Goal: Navigation & Orientation: Find specific page/section

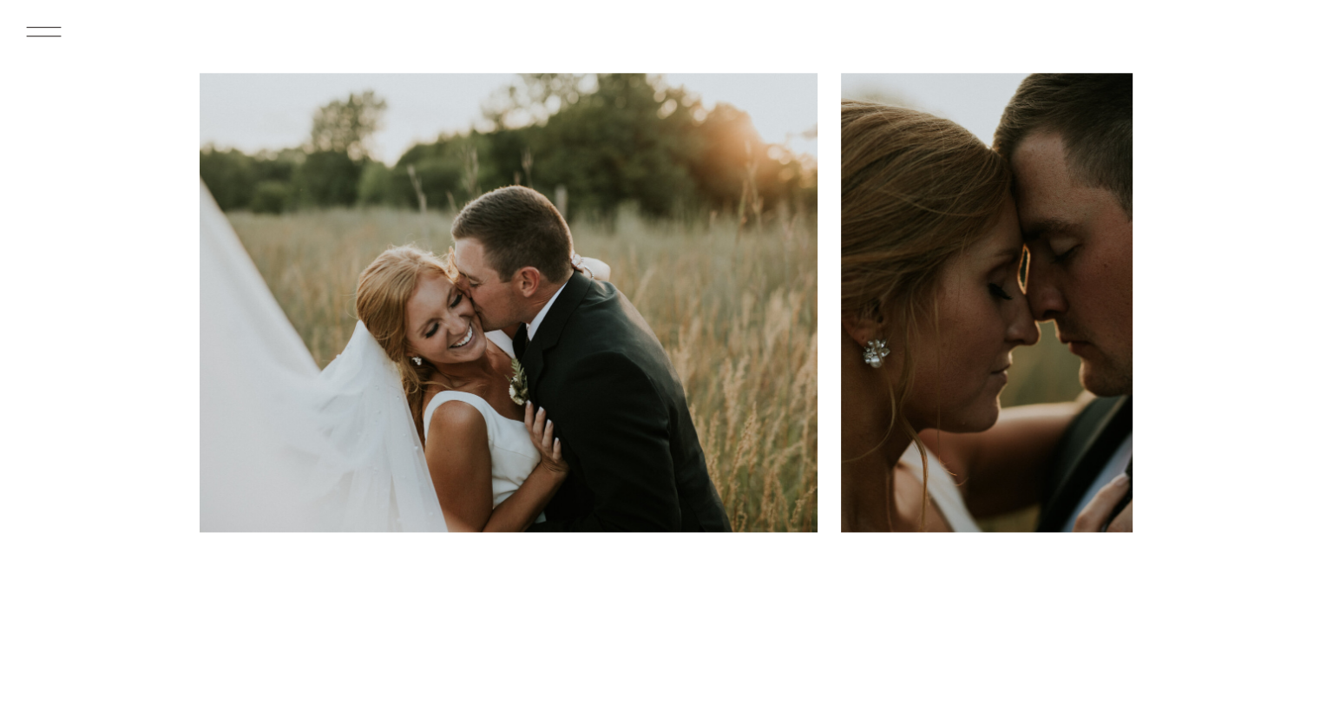
scroll to position [1957, 0]
click at [51, 36] on icon at bounding box center [43, 32] width 45 height 48
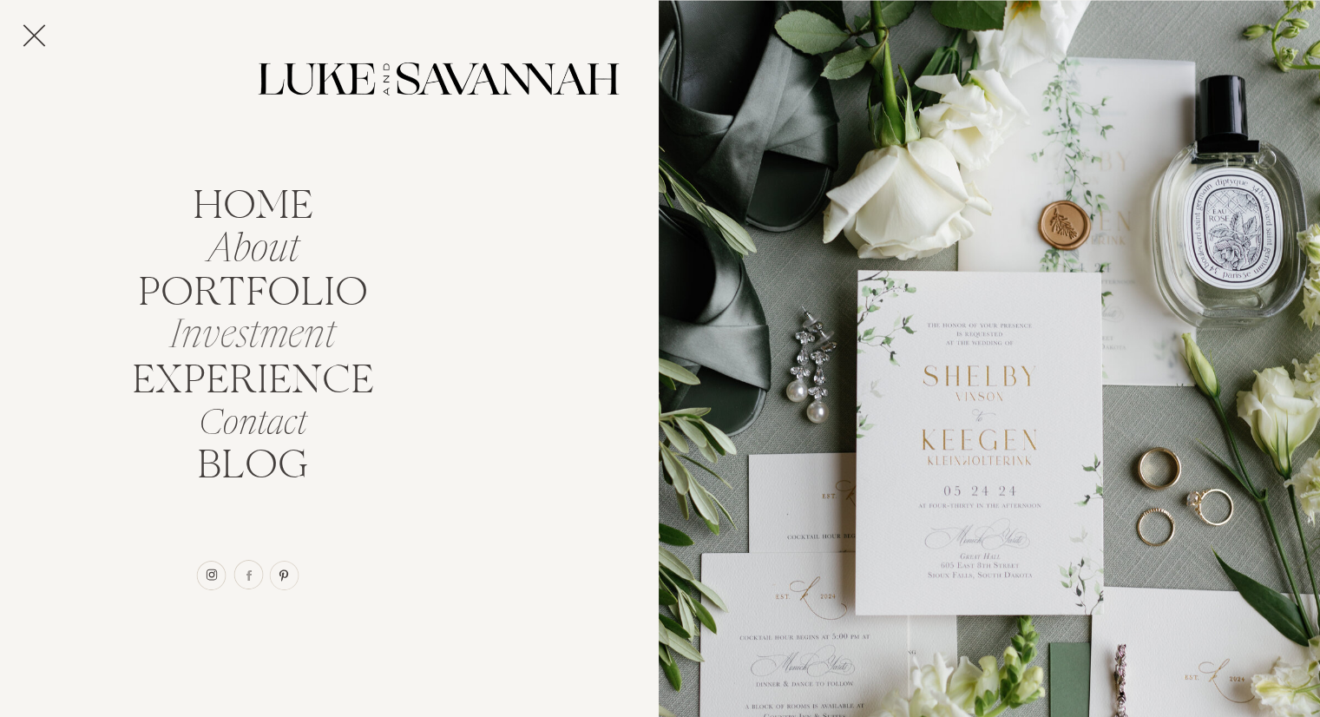
click at [273, 343] on nav "Investment" at bounding box center [253, 329] width 186 height 33
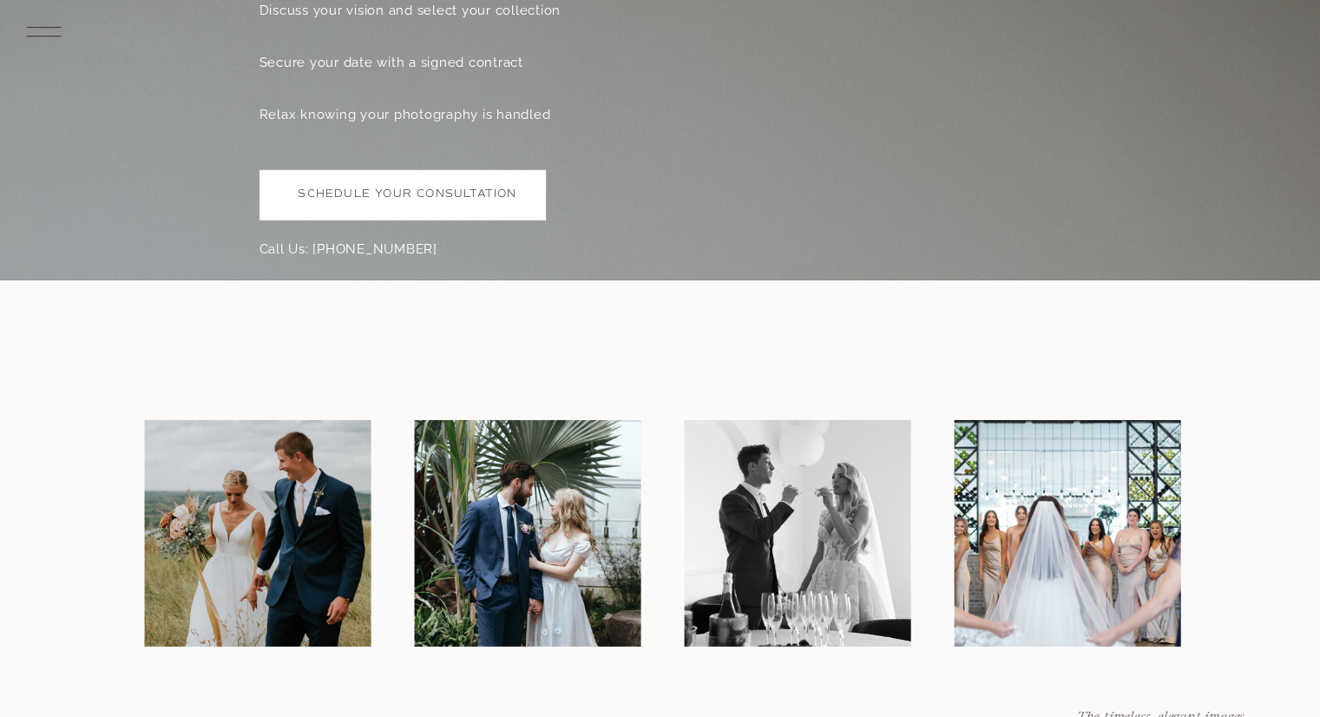
scroll to position [5374, 0]
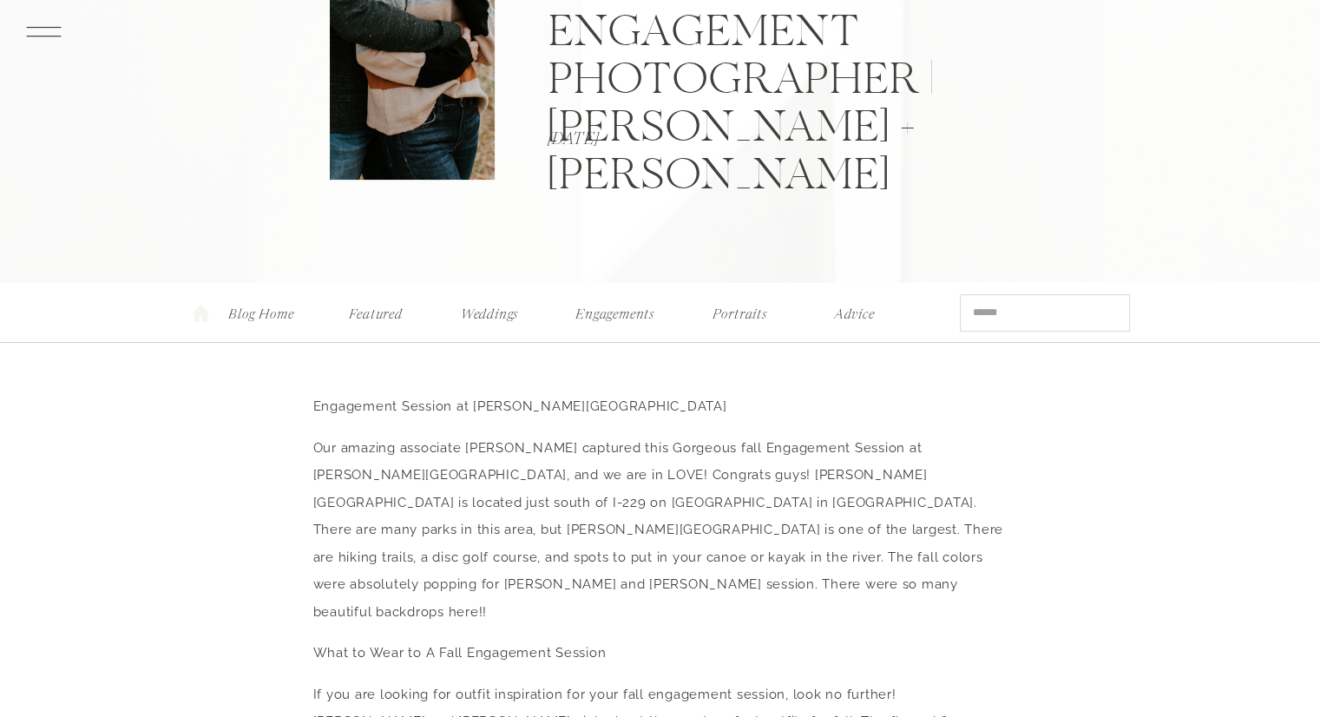
scroll to position [391, 0]
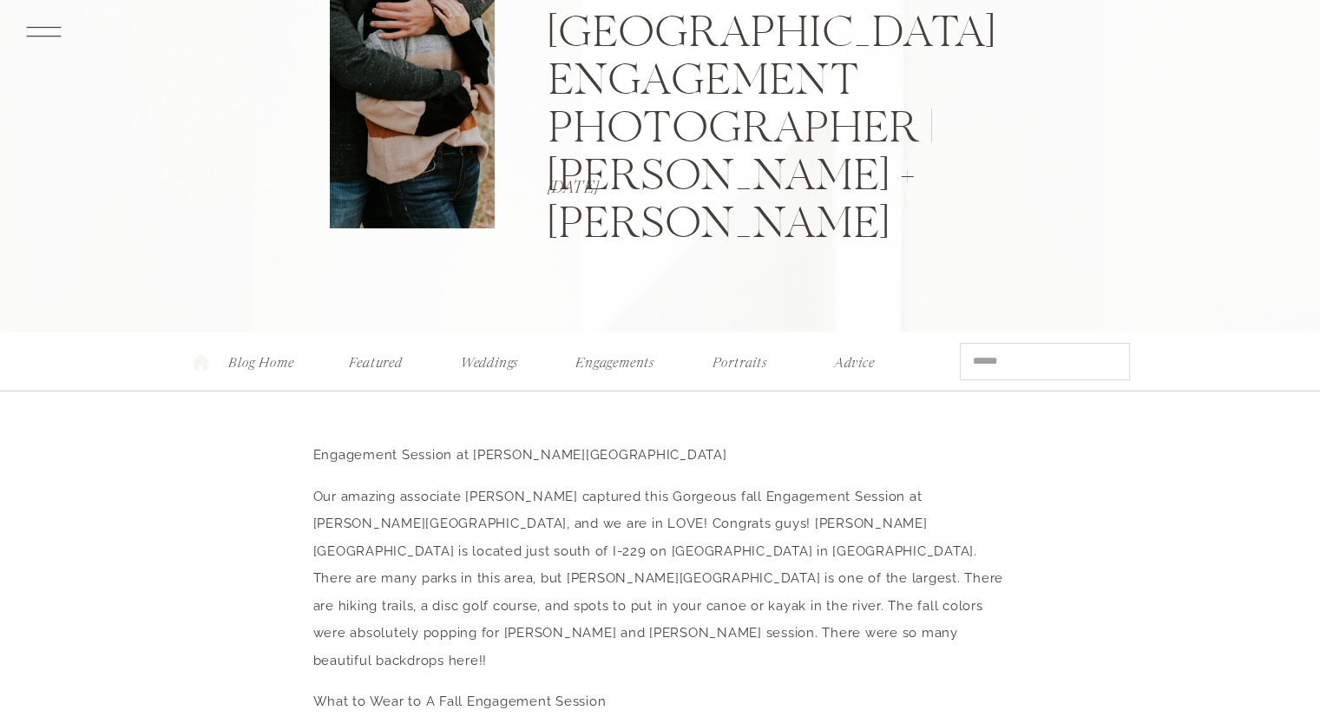
click at [622, 357] on nav "Engagements" at bounding box center [615, 359] width 89 height 18
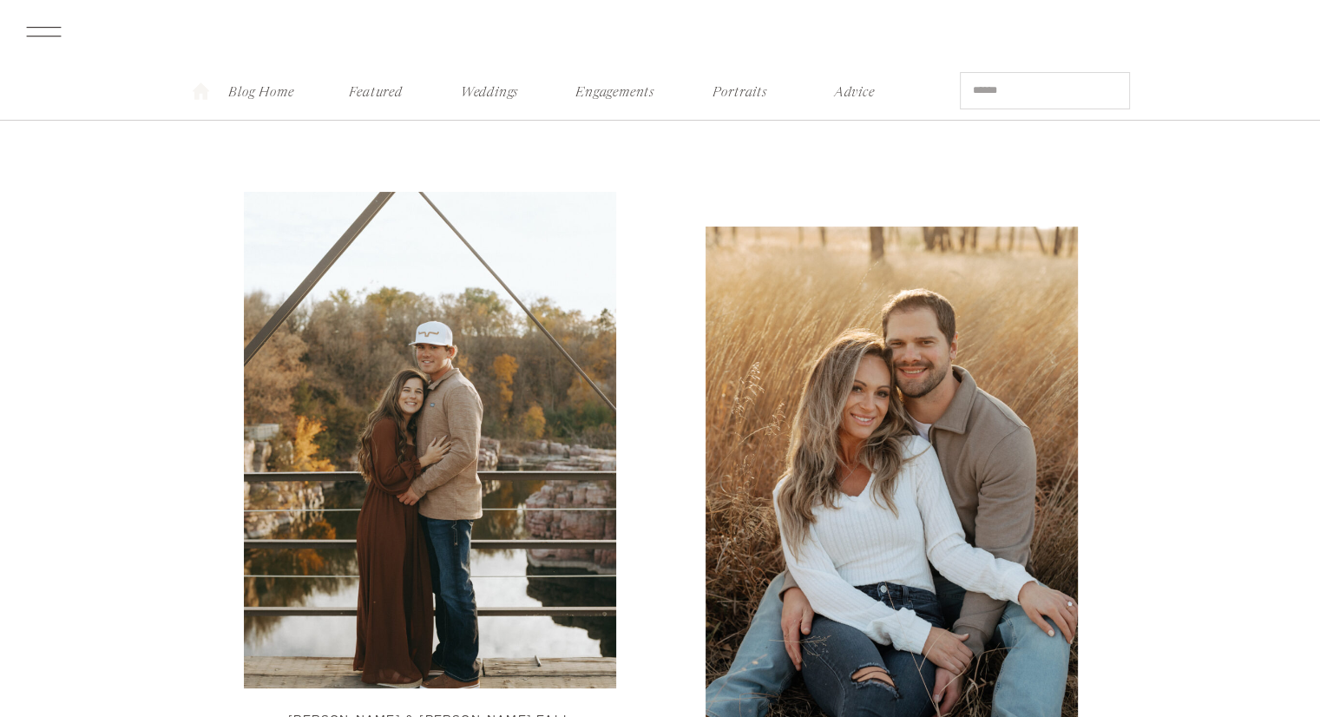
scroll to position [224, 0]
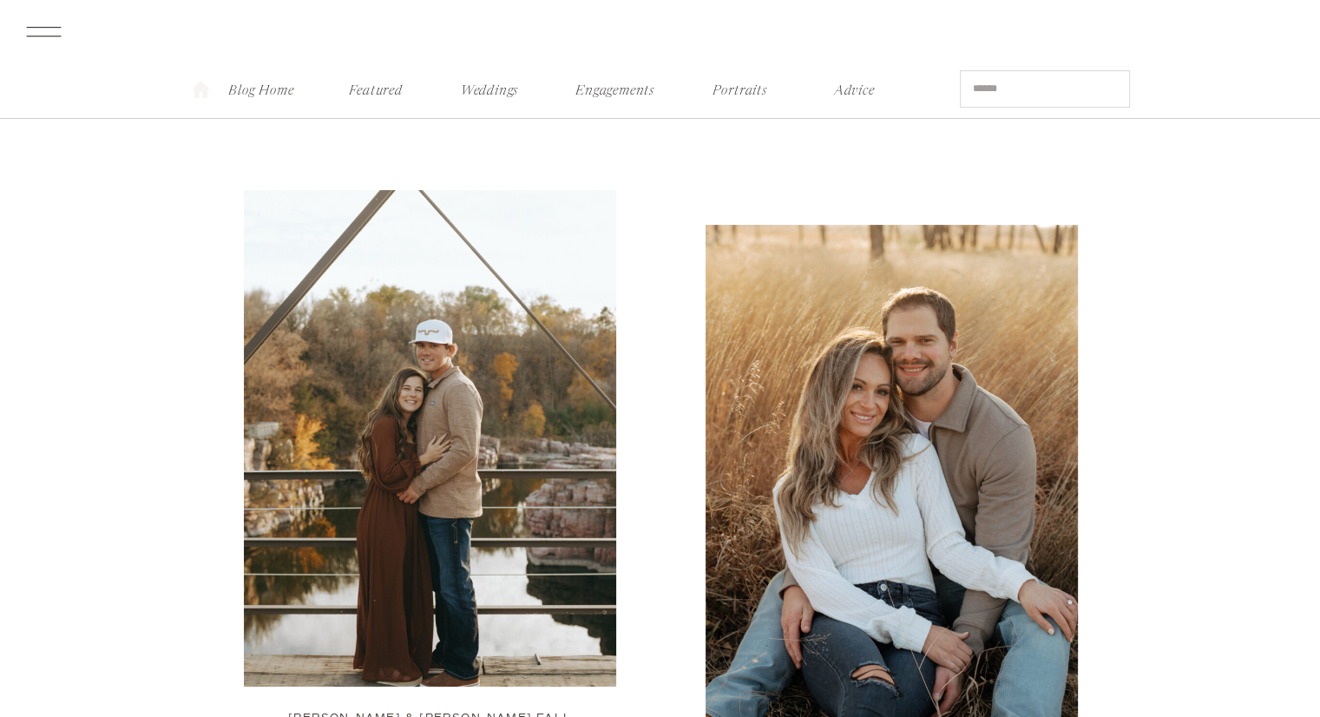
click at [408, 499] on img at bounding box center [430, 438] width 372 height 496
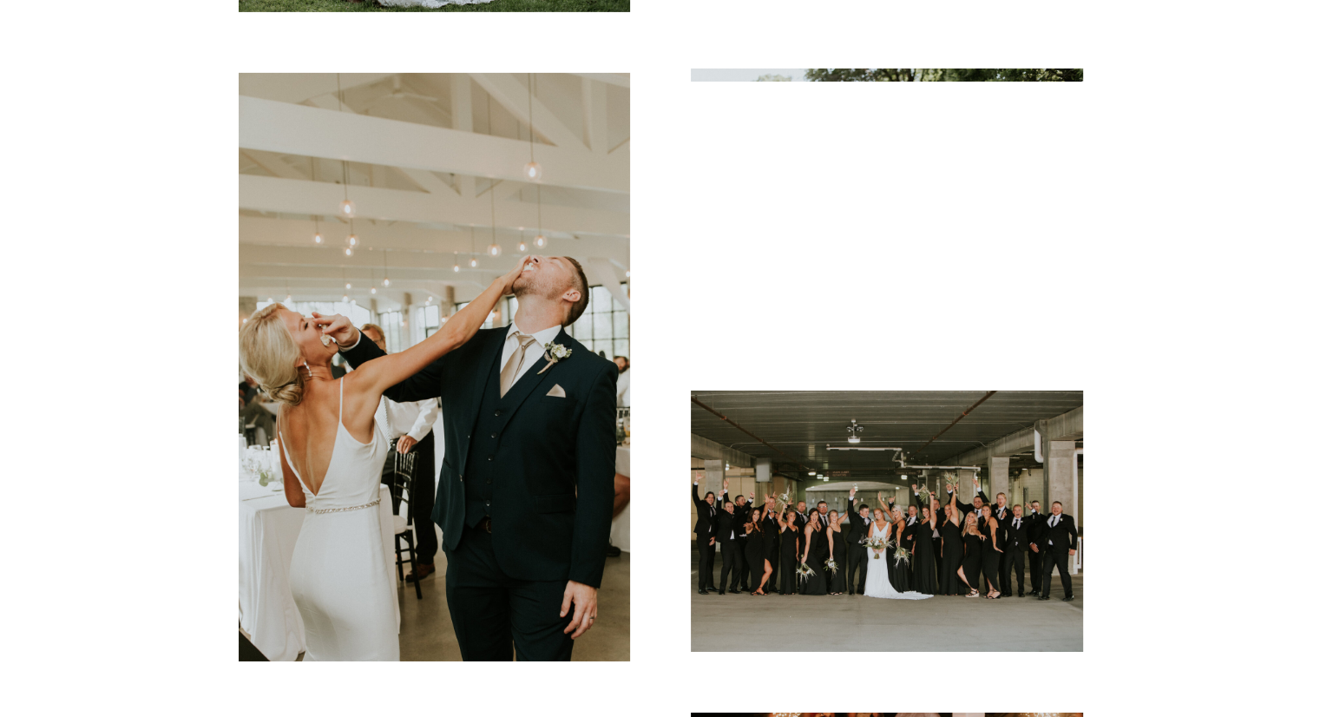
scroll to position [5712, 0]
